Goal: Task Accomplishment & Management: Manage account settings

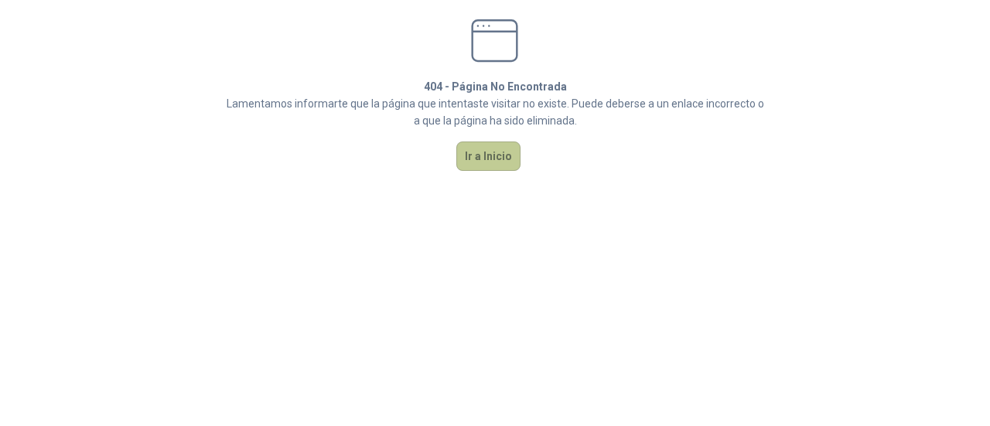
click at [503, 154] on button "Ir a Inicio" at bounding box center [488, 156] width 64 height 29
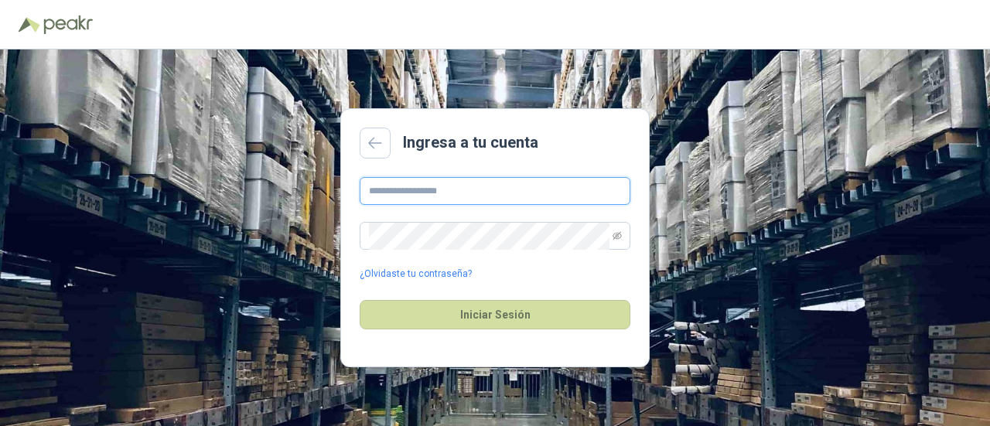
click at [425, 193] on input "text" at bounding box center [495, 191] width 271 height 28
type input "**********"
click at [622, 244] on span at bounding box center [495, 236] width 271 height 28
click at [620, 234] on icon "eye-invisible" at bounding box center [617, 235] width 9 height 9
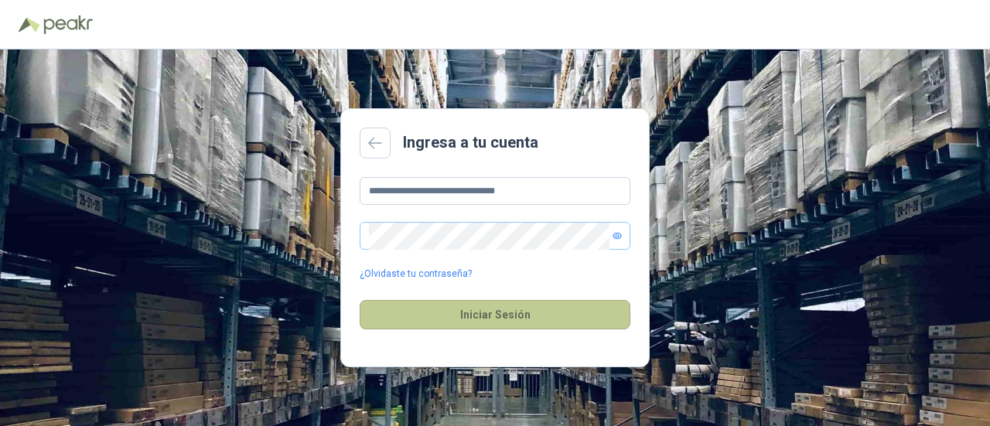
click at [565, 318] on button "Iniciar Sesión" at bounding box center [495, 314] width 271 height 29
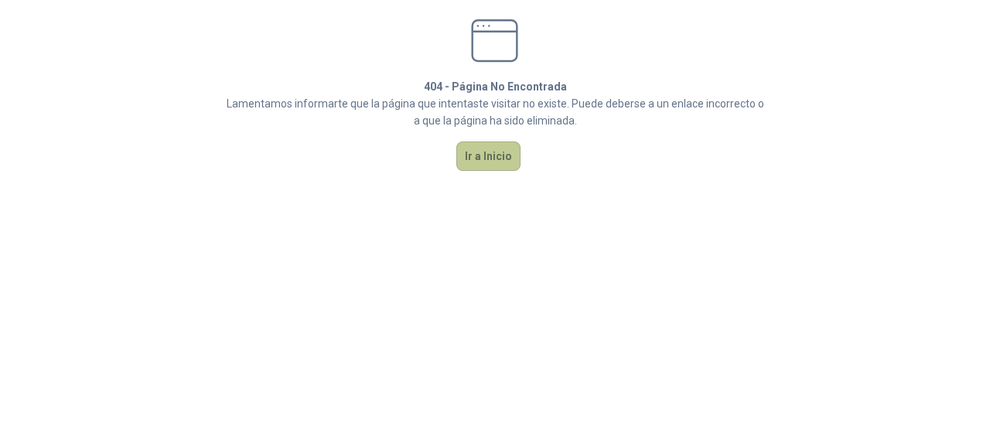
click at [464, 149] on button "Ir a Inicio" at bounding box center [488, 156] width 64 height 29
click at [503, 162] on button "Ir a Inicio" at bounding box center [488, 156] width 64 height 29
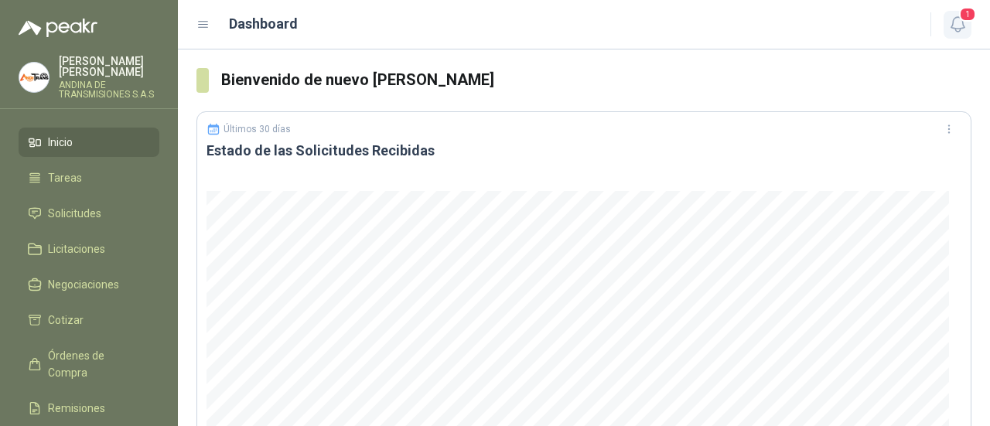
click at [965, 21] on span "1" at bounding box center [967, 14] width 17 height 15
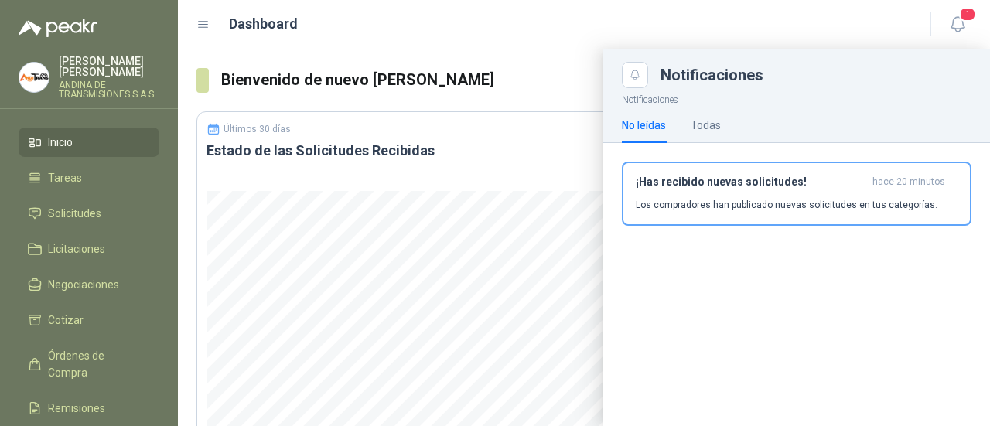
click at [143, 28] on div at bounding box center [89, 18] width 178 height 37
click at [683, 28] on div "Dashboard" at bounding box center [553, 24] width 715 height 22
click at [959, 26] on icon "button" at bounding box center [957, 24] width 19 height 19
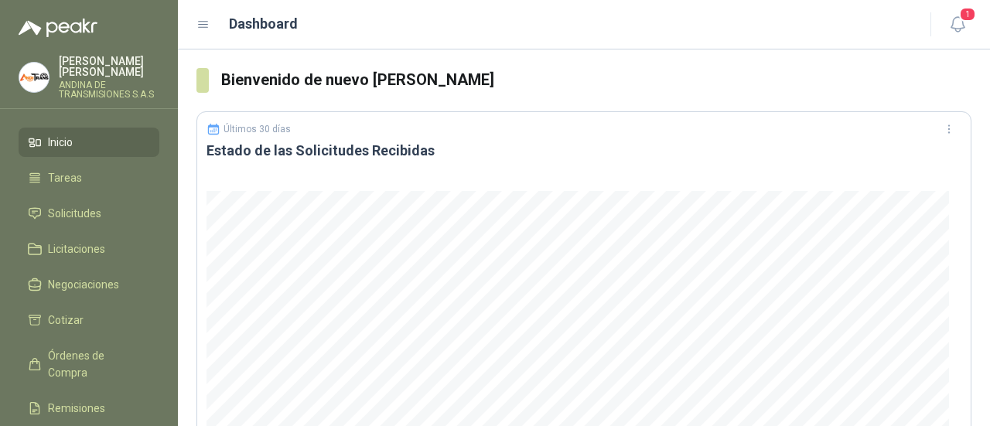
click at [73, 69] on p "JAVIER JIMENEZ MANTILLA" at bounding box center [109, 67] width 101 height 22
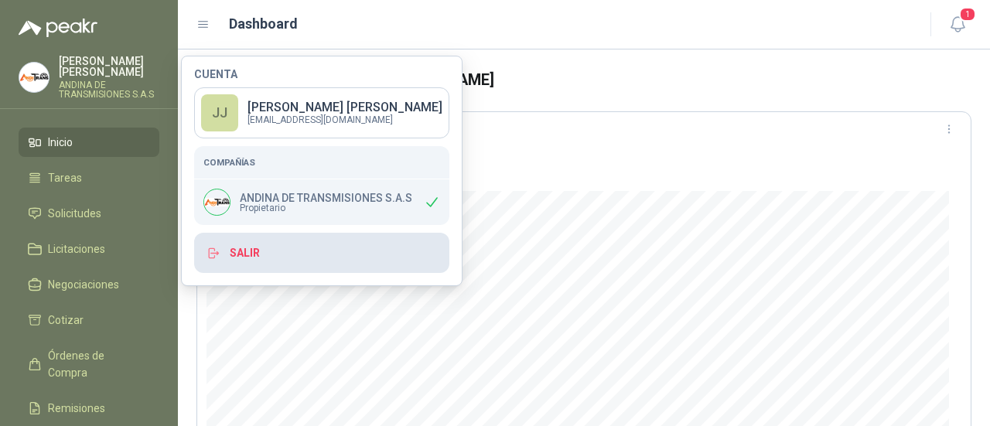
click at [261, 257] on button "Salir" at bounding box center [321, 253] width 255 height 40
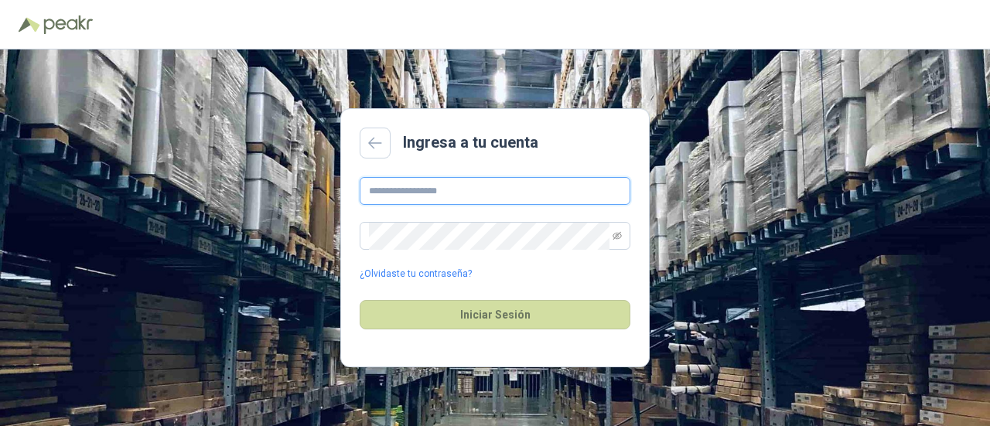
click at [393, 185] on input "text" at bounding box center [495, 191] width 271 height 28
type input "**********"
click at [620, 241] on span at bounding box center [617, 236] width 9 height 26
drag, startPoint x: 545, startPoint y: 193, endPoint x: 326, endPoint y: 193, distance: 218.1
click at [326, 193] on div "**********" at bounding box center [495, 238] width 990 height 377
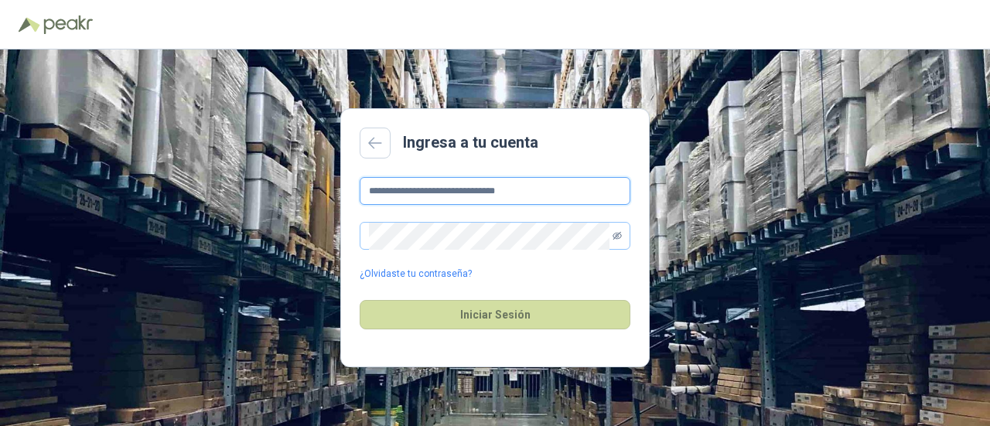
click at [617, 236] on icon "eye-invisible" at bounding box center [617, 235] width 9 height 9
click at [289, 232] on div "**********" at bounding box center [495, 238] width 990 height 377
